Goal: Transaction & Acquisition: Book appointment/travel/reservation

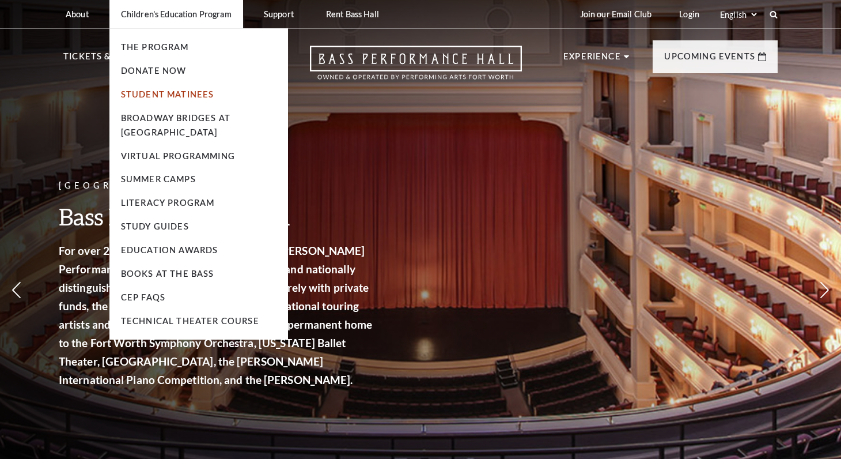
click at [166, 93] on link "Student Matinees" at bounding box center [167, 94] width 93 height 10
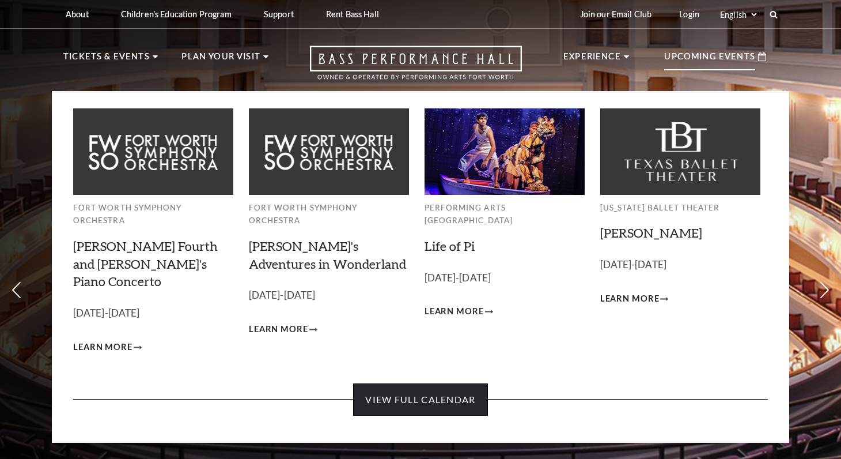
click at [437, 383] on link "View Full Calendar" at bounding box center [420, 399] width 134 height 32
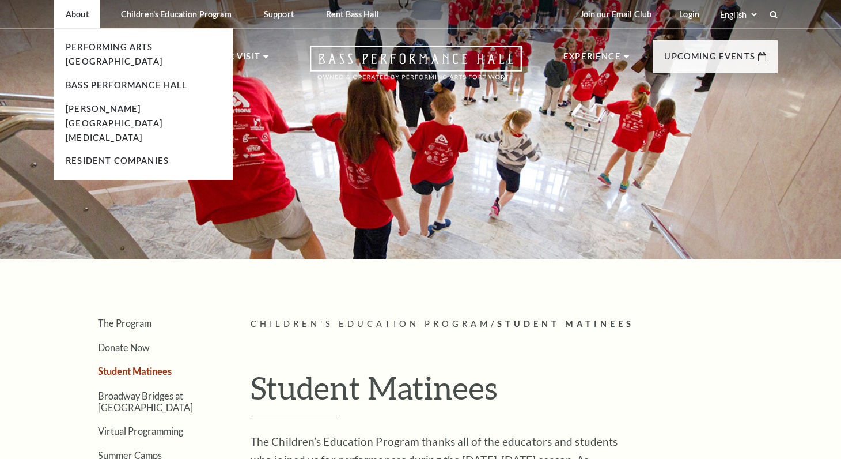
click at [74, 14] on p "About" at bounding box center [77, 14] width 23 height 10
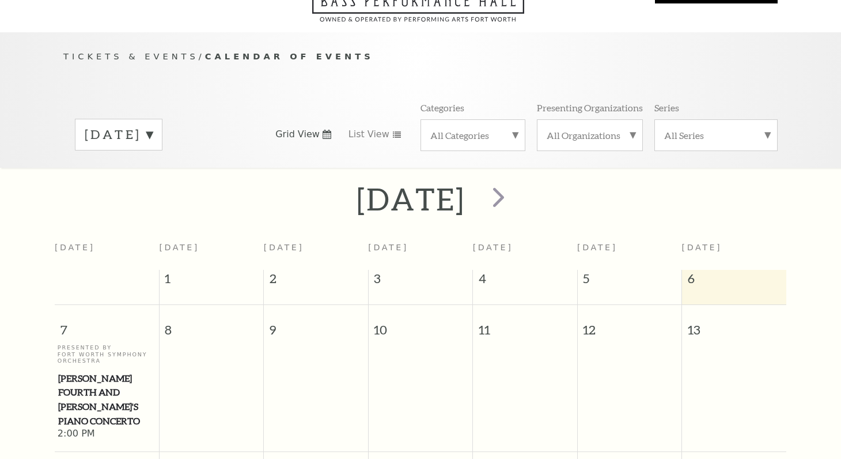
scroll to position [82, 0]
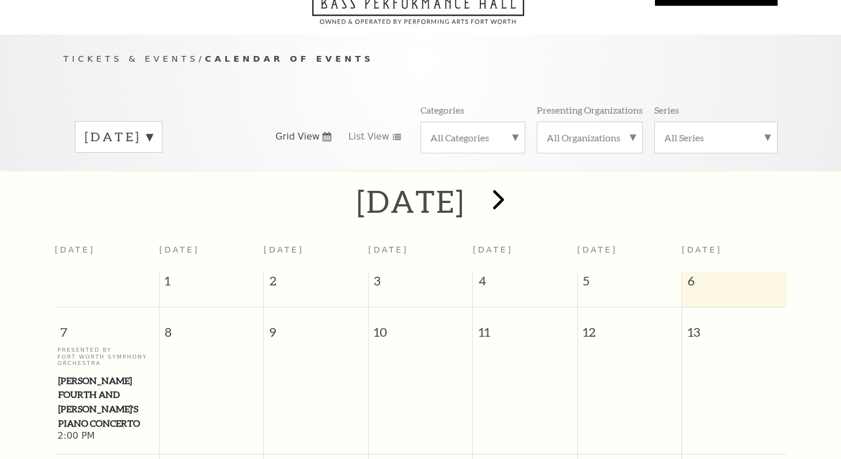
click at [515, 184] on span "next" at bounding box center [498, 199] width 33 height 33
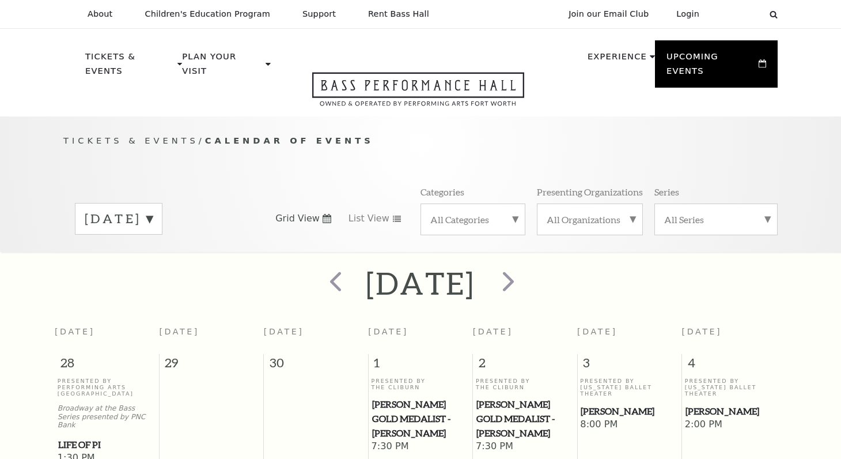
scroll to position [0, 0]
click at [525, 268] on span "next" at bounding box center [508, 280] width 33 height 33
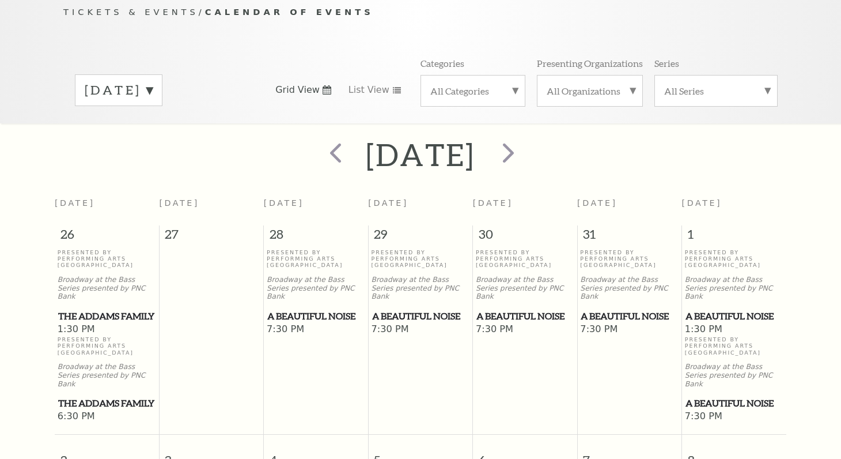
scroll to position [127, 0]
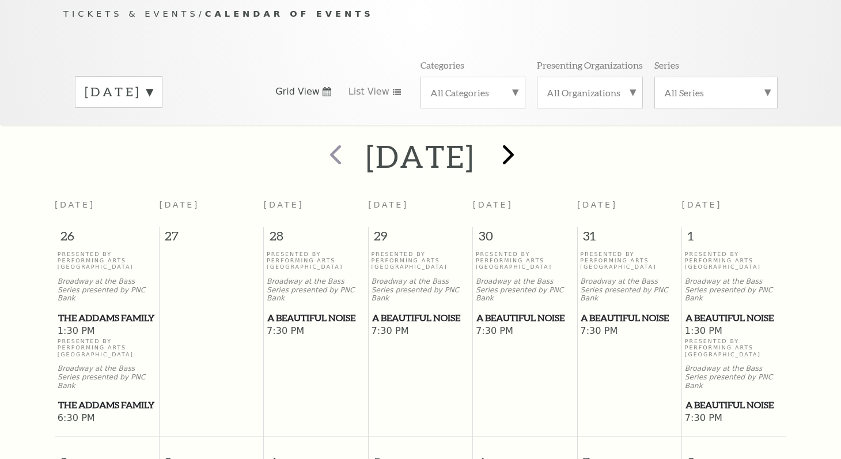
click at [525, 146] on span "next" at bounding box center [508, 154] width 33 height 33
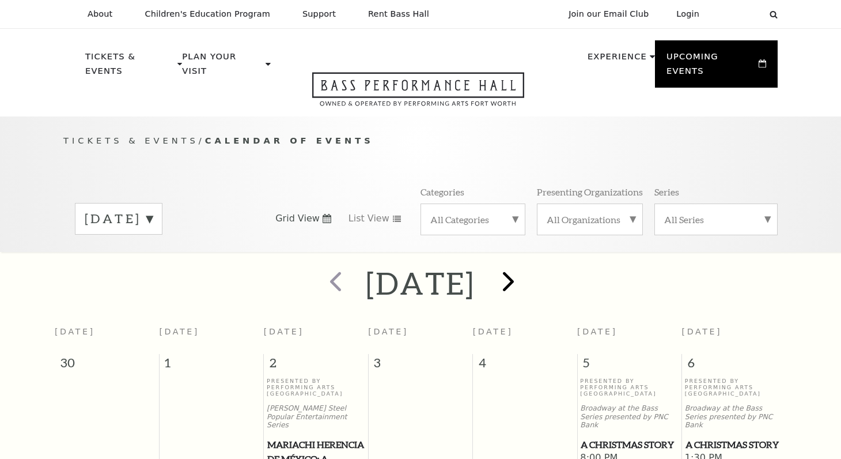
scroll to position [0, 0]
click at [525, 264] on span "next" at bounding box center [508, 280] width 33 height 33
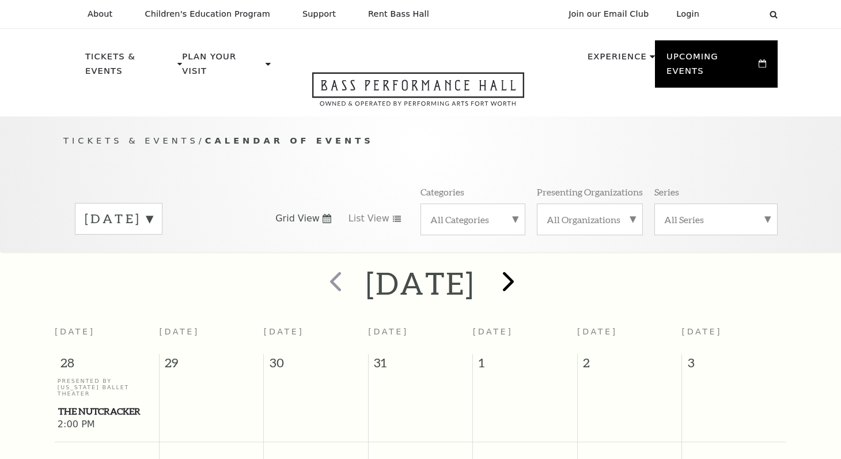
click at [525, 264] on span "next" at bounding box center [508, 280] width 33 height 33
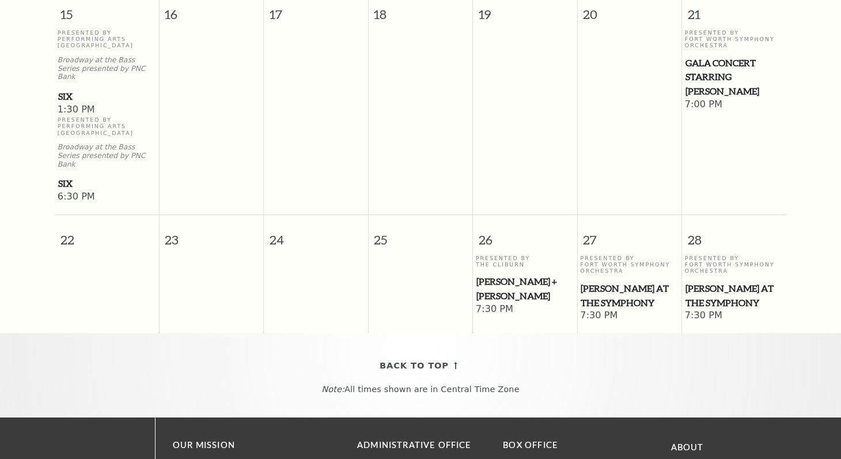
scroll to position [623, 0]
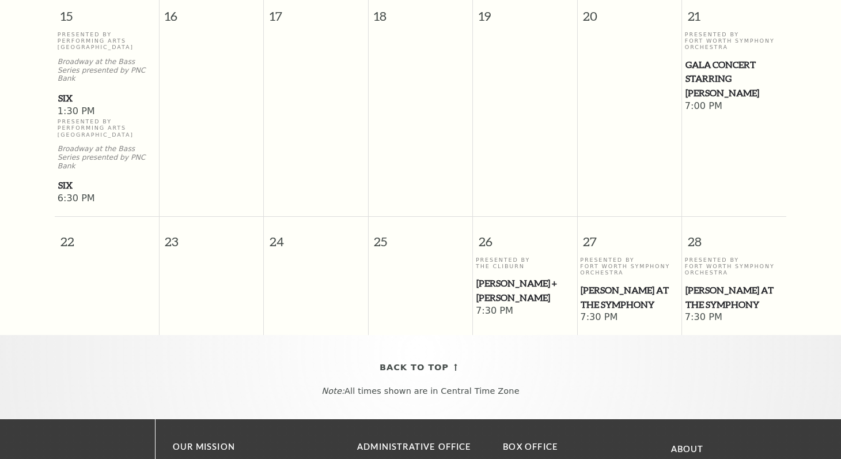
click at [740, 283] on span "[PERSON_NAME] at the Symphony" at bounding box center [734, 297] width 97 height 28
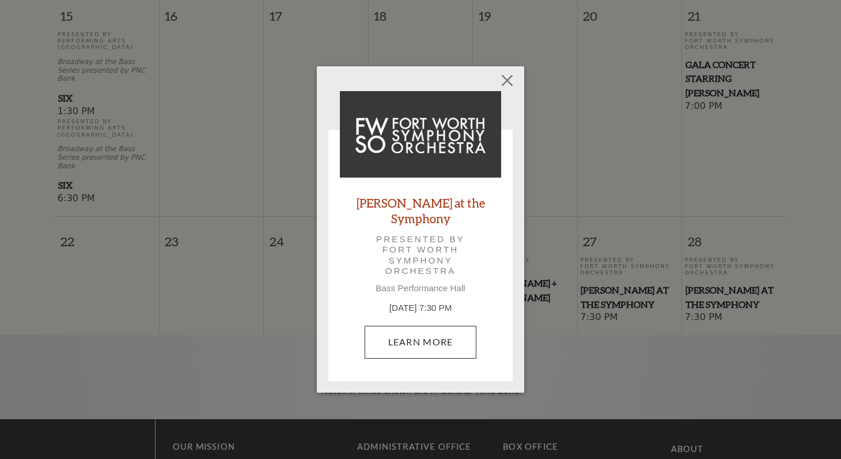
click at [429, 343] on link "Learn More" at bounding box center [421, 342] width 112 height 32
click at [505, 83] on button "Close" at bounding box center [508, 81] width 22 height 22
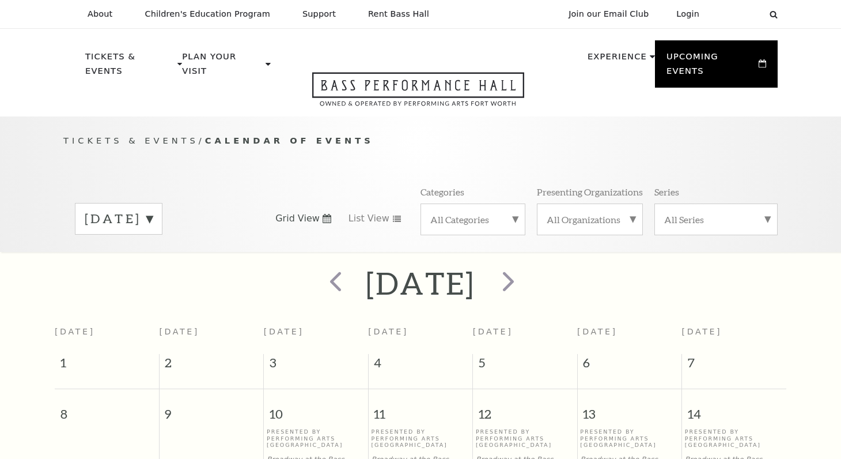
scroll to position [0, 0]
click at [525, 264] on span "next" at bounding box center [508, 280] width 33 height 33
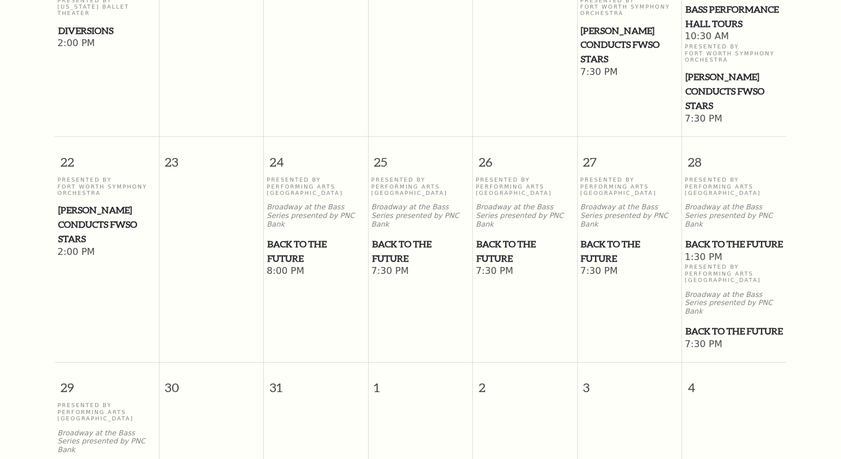
scroll to position [699, 0]
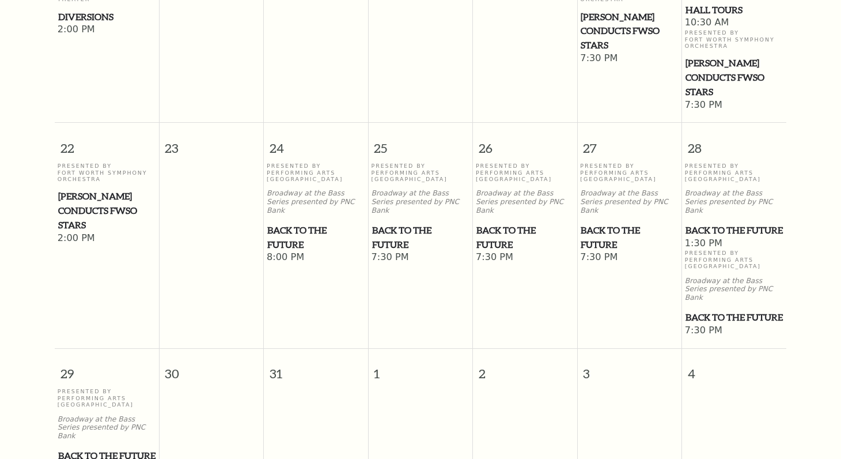
click at [703, 223] on span "Back to the Future" at bounding box center [734, 230] width 97 height 14
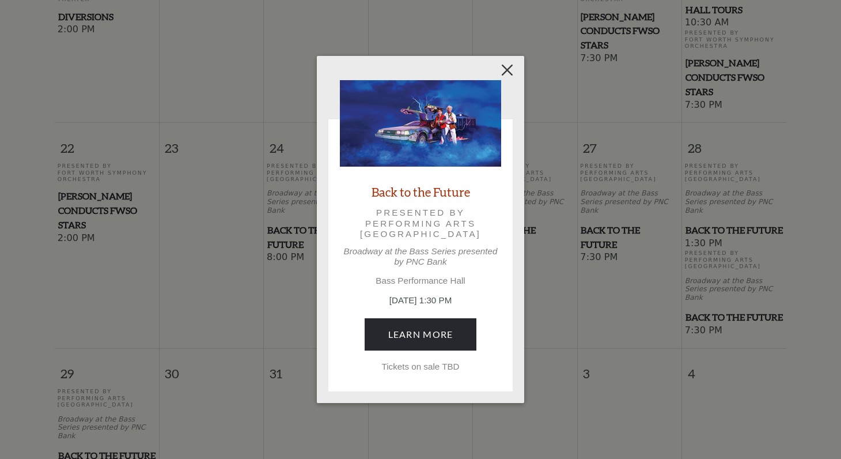
click at [506, 70] on button "Close" at bounding box center [508, 70] width 22 height 22
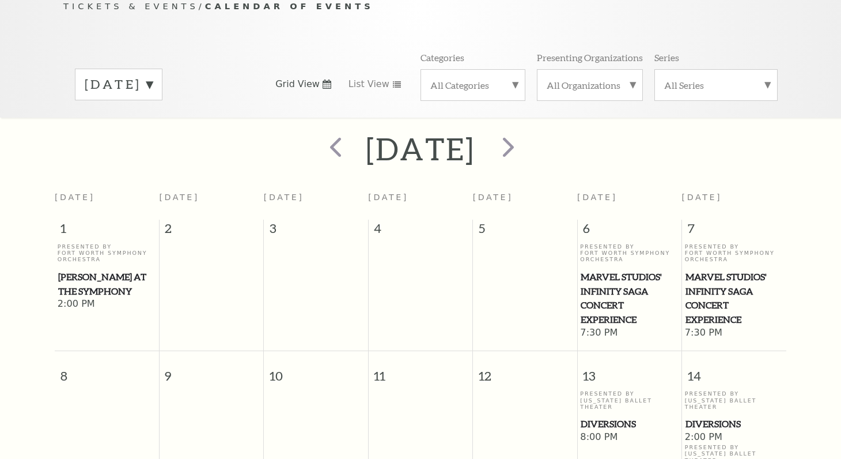
scroll to position [133, 0]
click at [525, 133] on span "next" at bounding box center [508, 147] width 33 height 33
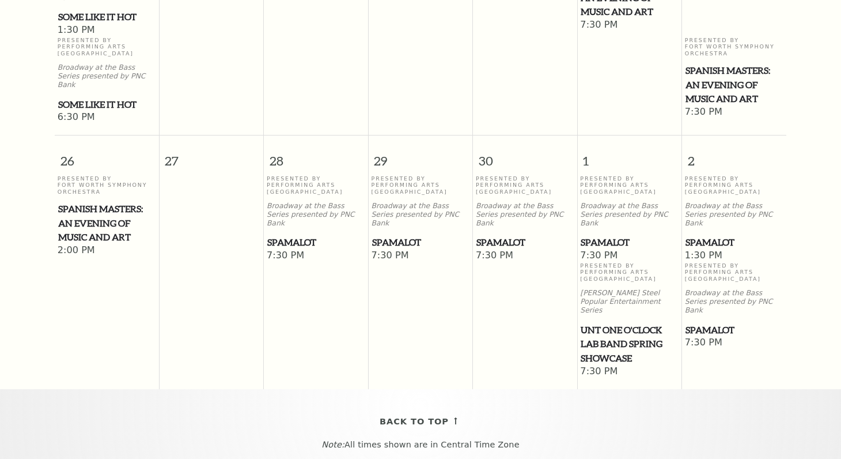
scroll to position [997, 0]
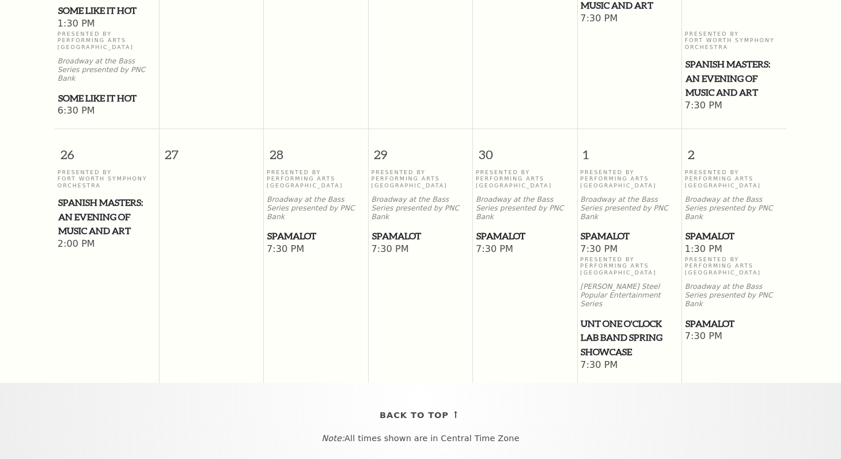
click at [728, 229] on span "Spamalot" at bounding box center [734, 236] width 97 height 14
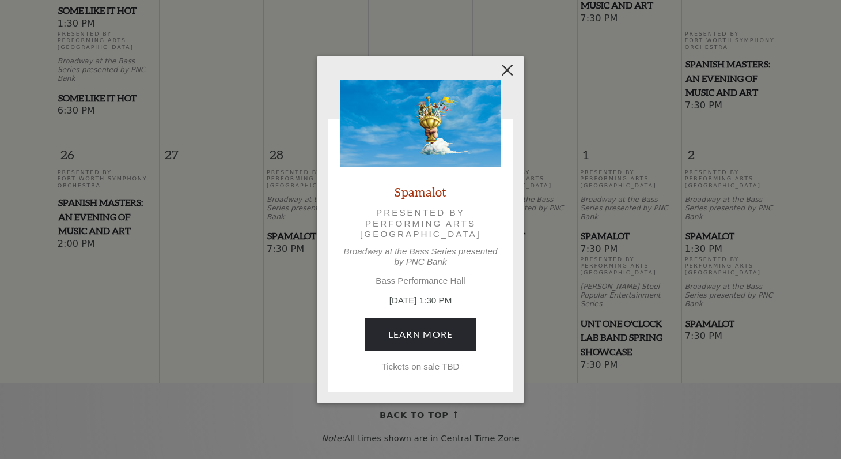
click at [510, 69] on button "Close" at bounding box center [508, 70] width 22 height 22
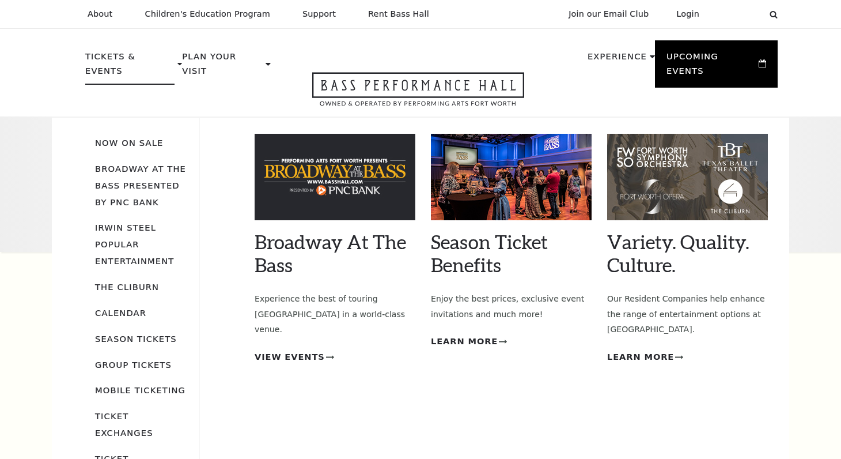
scroll to position [0, 0]
click at [139, 164] on link "Broadway At The Bass presented by PNC Bank" at bounding box center [140, 185] width 91 height 43
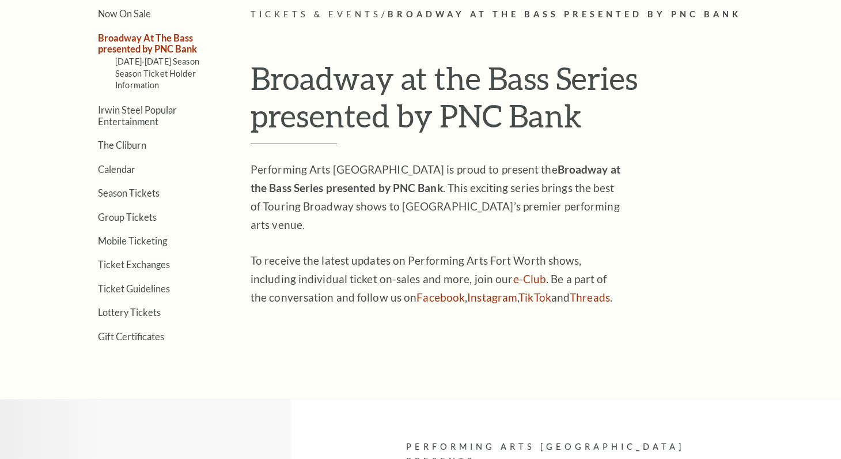
scroll to position [297, 0]
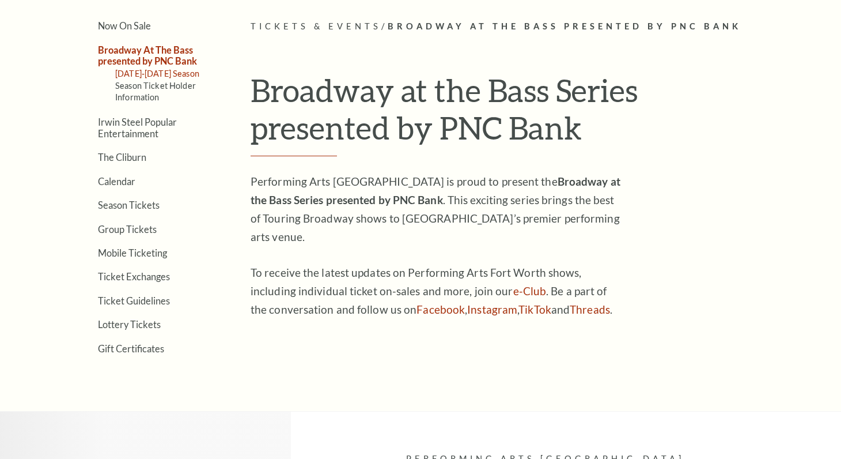
click at [166, 73] on link "2025-2026 Season" at bounding box center [157, 74] width 84 height 10
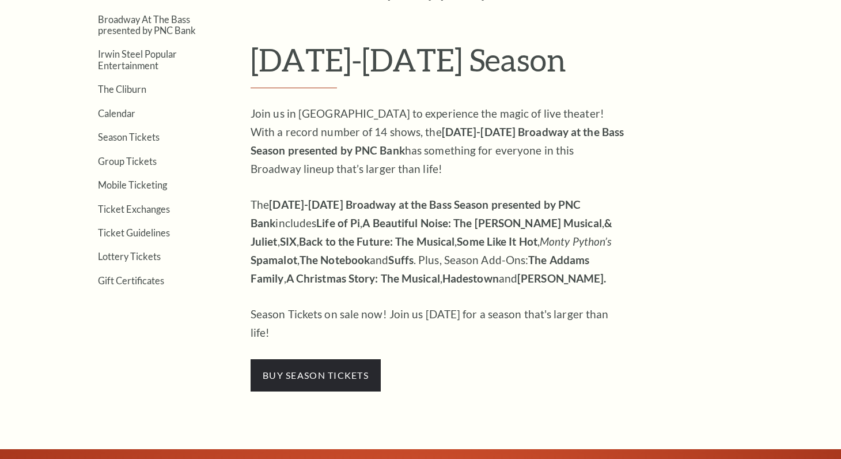
scroll to position [327, 0]
click at [278, 256] on strong "Spamalot" at bounding box center [274, 259] width 47 height 13
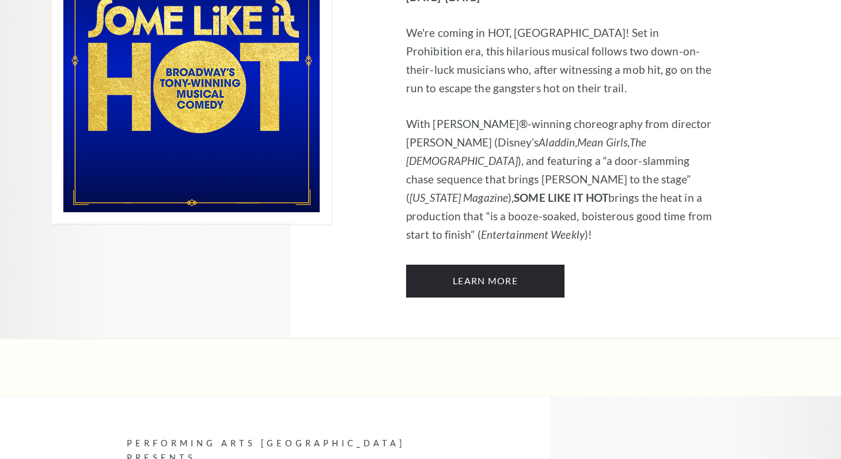
scroll to position [5732, 0]
